Goal: Check status: Check status

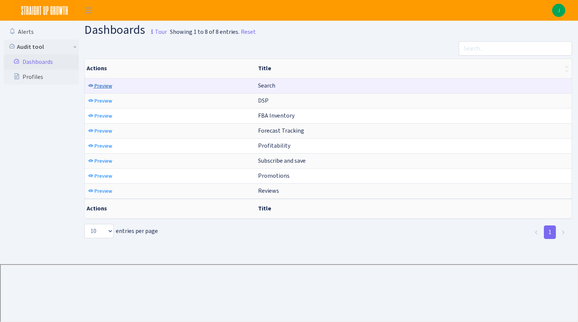
click at [100, 87] on span "Preview" at bounding box center [104, 85] width 18 height 7
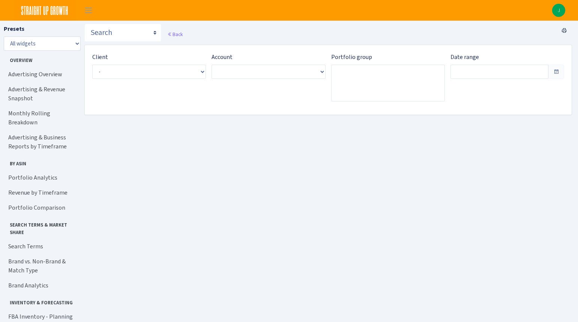
type input "[DATE] - [DATE]"
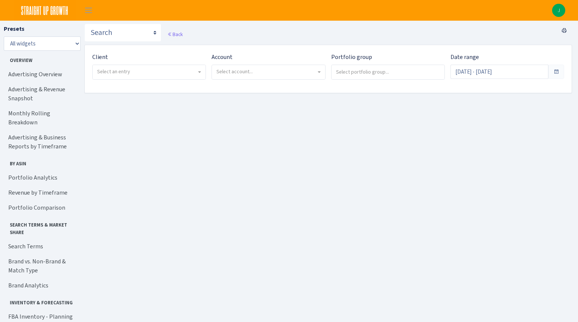
click at [198, 72] on b at bounding box center [199, 72] width 3 height 2
click at [221, 85] on div "Account Select account..." at bounding box center [265, 69] width 119 height 33
click at [275, 78] on span "Select account..." at bounding box center [268, 72] width 113 height 14
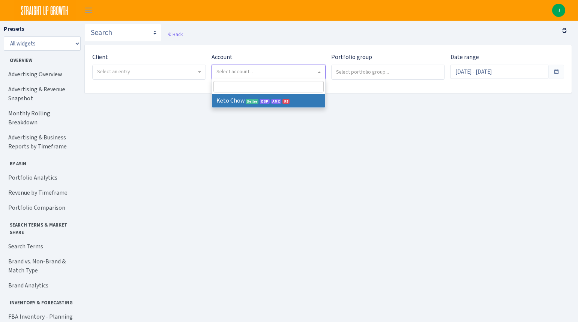
click at [171, 71] on span "Select an entry" at bounding box center [146, 72] width 99 height 8
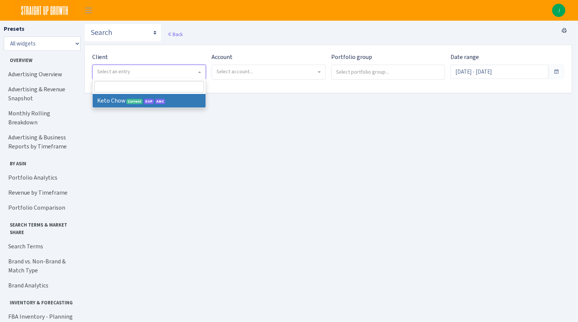
select select "290"
select select
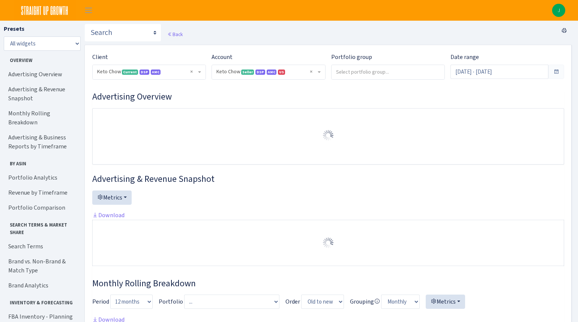
select select "2146680475088560"
click at [562, 75] on span at bounding box center [557, 72] width 16 height 14
click at [556, 72] on span at bounding box center [556, 72] width 6 height 6
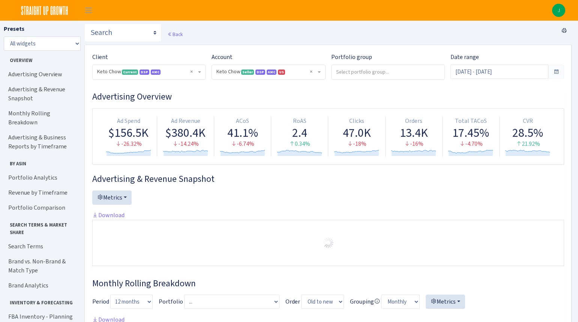
click at [555, 72] on span at bounding box center [556, 72] width 6 height 6
click at [539, 56] on div "Date range [DATE] - [DATE]" at bounding box center [508, 66] width 114 height 26
click at [555, 72] on span at bounding box center [556, 72] width 6 height 6
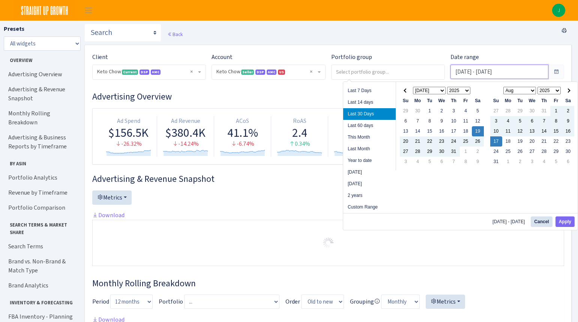
click at [508, 72] on input "[DATE] - [DATE]" at bounding box center [500, 72] width 98 height 14
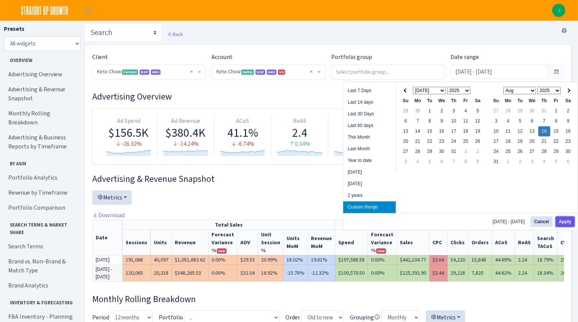
click at [567, 220] on button "Apply" at bounding box center [565, 221] width 19 height 11
type input "[DATE] - [DATE]"
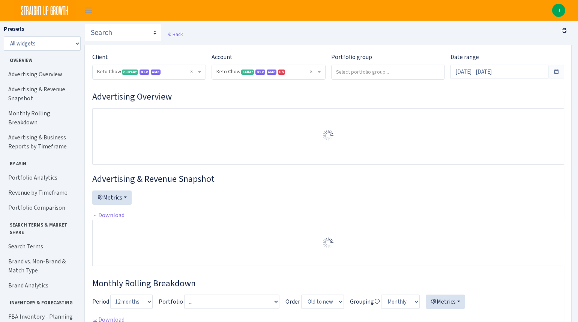
select select "2146680475088560"
